Goal: Subscribe to service/newsletter

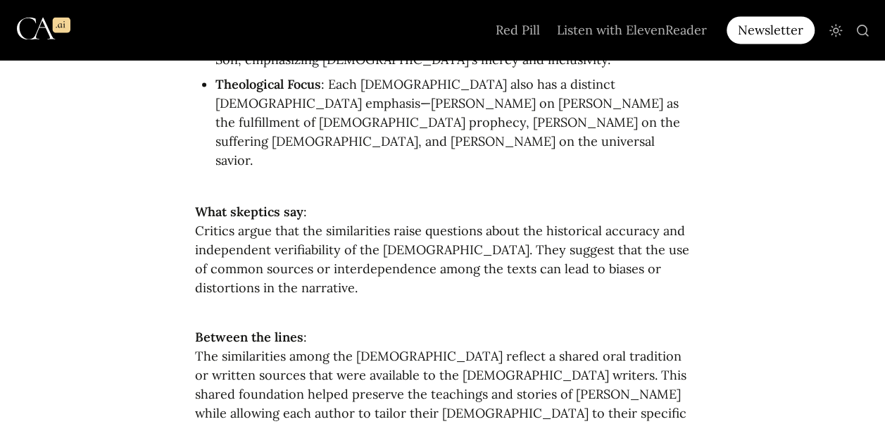
scroll to position [1025, 0]
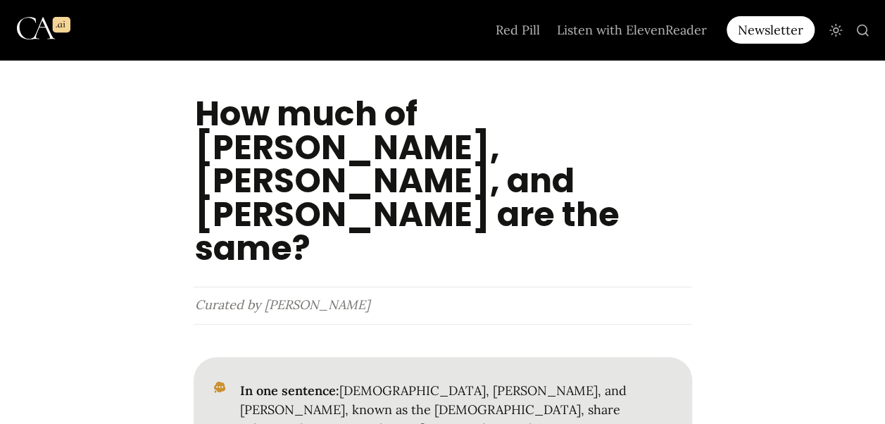
scroll to position [0, 0]
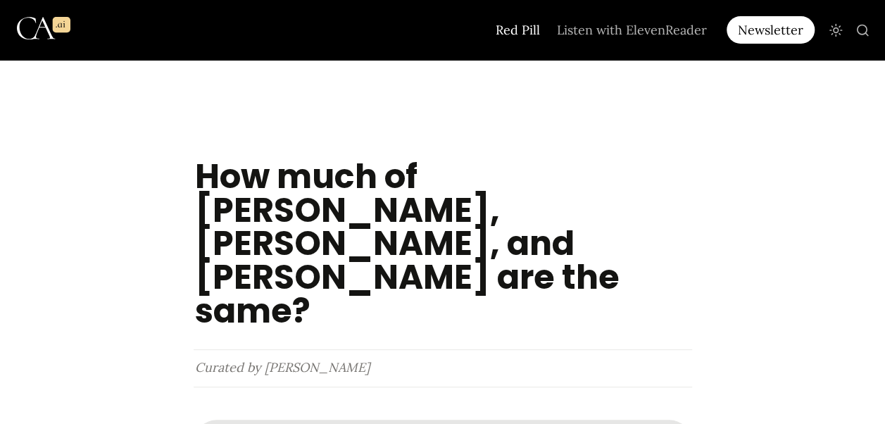
click at [525, 27] on link "Red Pill" at bounding box center [517, 30] width 61 height 60
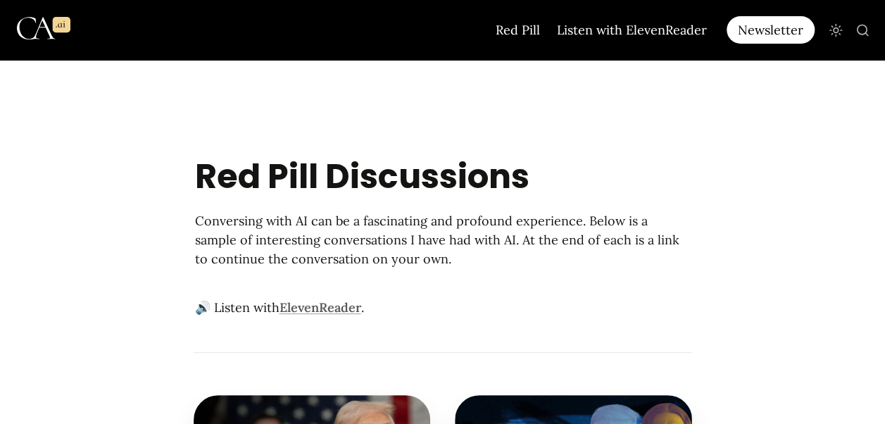
click at [664, 28] on link "Listen with ElevenReader" at bounding box center [631, 30] width 167 height 60
click at [832, 27] on icon "Main" at bounding box center [832, 26] width 1 height 1
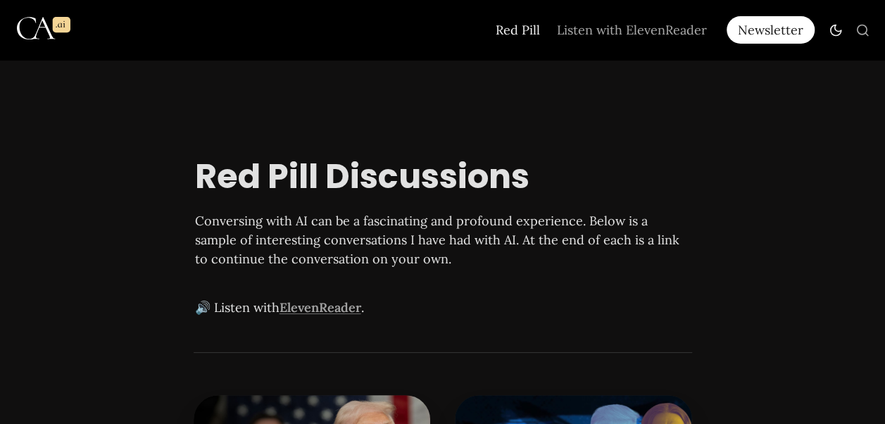
click at [765, 54] on div "Newsletter" at bounding box center [797, 30] width 164 height 60
click at [32, 34] on img "Main" at bounding box center [44, 28] width 54 height 49
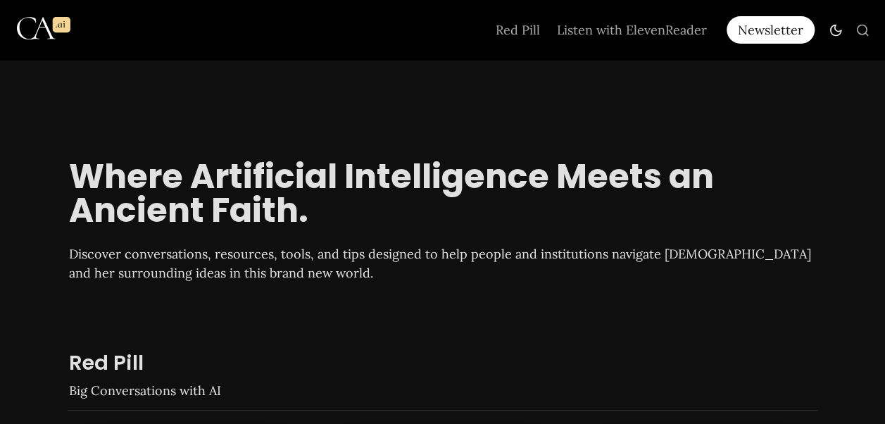
click at [32, 34] on img "Main" at bounding box center [44, 28] width 54 height 49
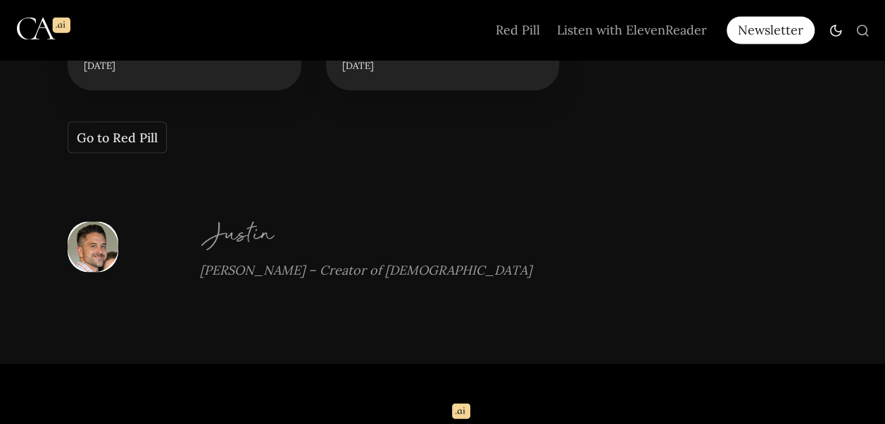
scroll to position [1289, 0]
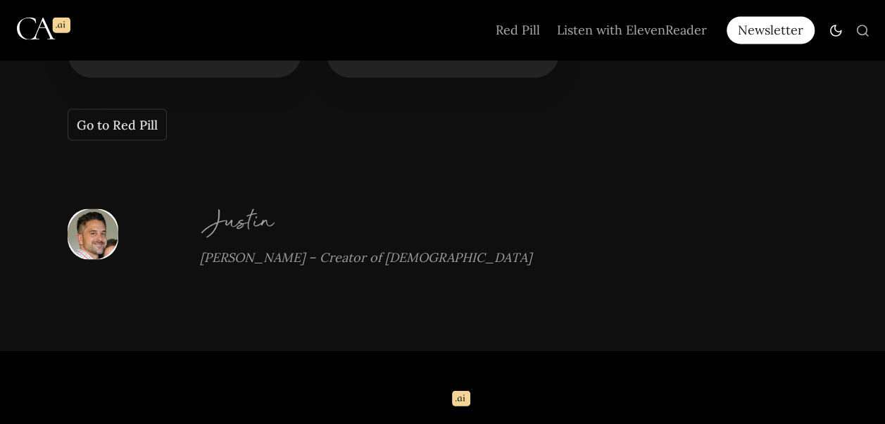
click at [89, 208] on img at bounding box center [93, 233] width 51 height 51
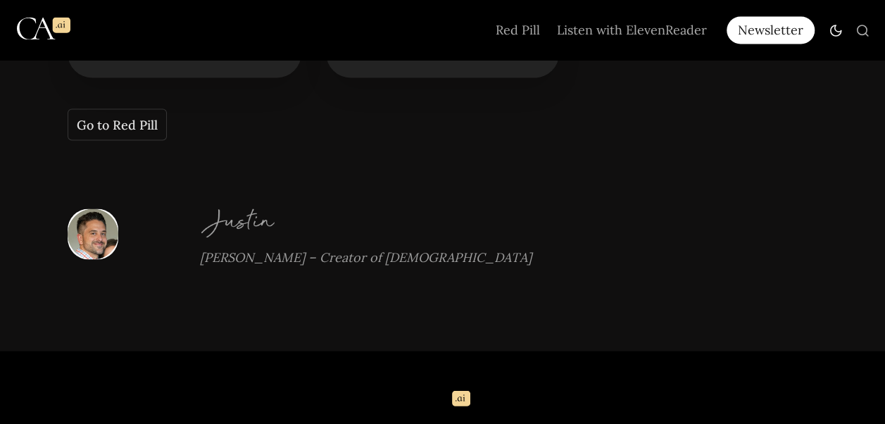
click at [230, 249] on span "[PERSON_NAME] – Creator of [DEMOGRAPHIC_DATA]" at bounding box center [366, 257] width 332 height 16
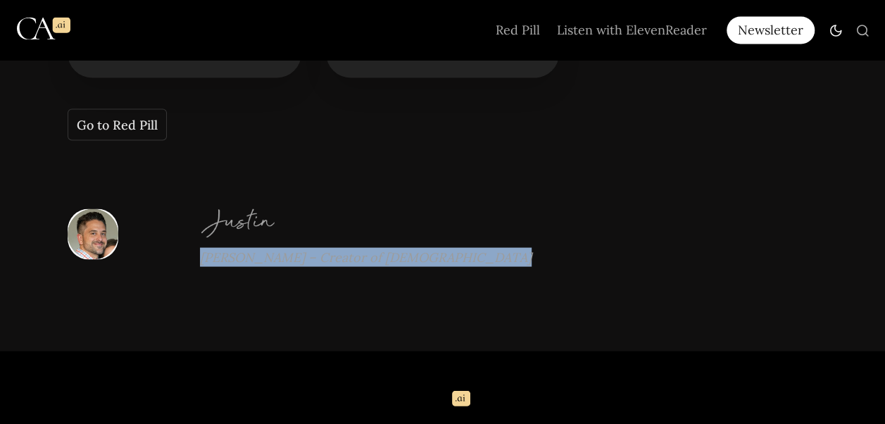
click at [230, 249] on span "[PERSON_NAME] – Creator of [DEMOGRAPHIC_DATA]" at bounding box center [366, 257] width 332 height 16
drag, startPoint x: 230, startPoint y: 193, endPoint x: 219, endPoint y: 198, distance: 11.7
click at [219, 249] on span "[PERSON_NAME] – Creator of [DEMOGRAPHIC_DATA]" at bounding box center [366, 257] width 332 height 16
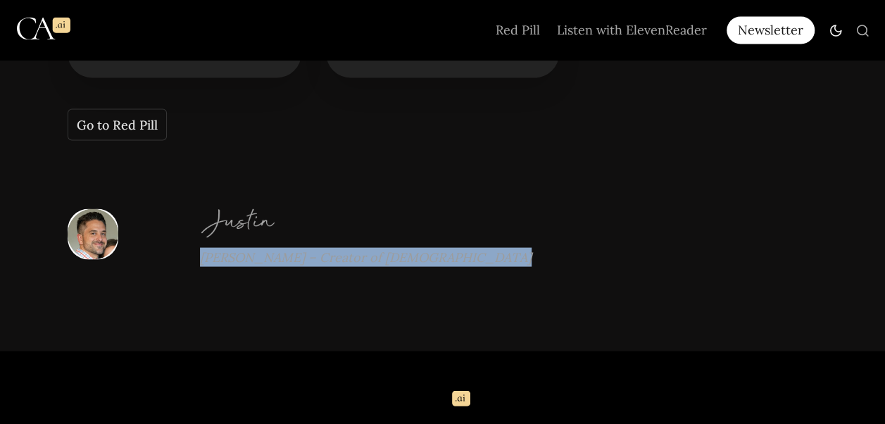
scroll to position [1369, 0]
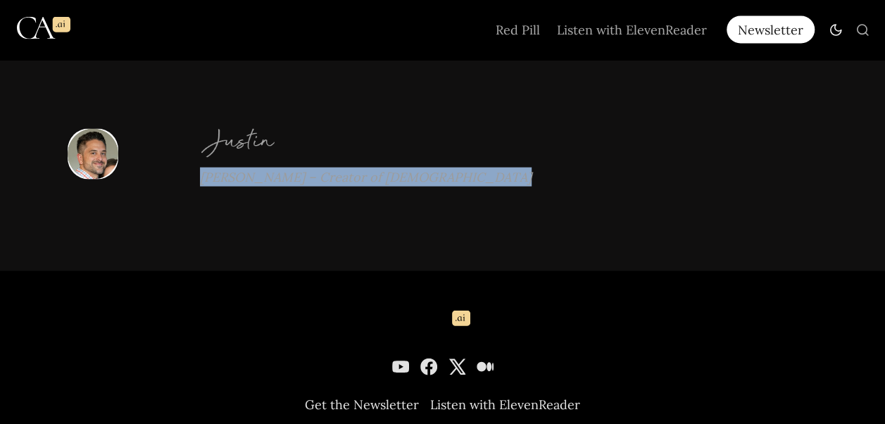
click at [352, 396] on p "Get the Newsletter" at bounding box center [362, 404] width 114 height 16
